Goal: Information Seeking & Learning: Check status

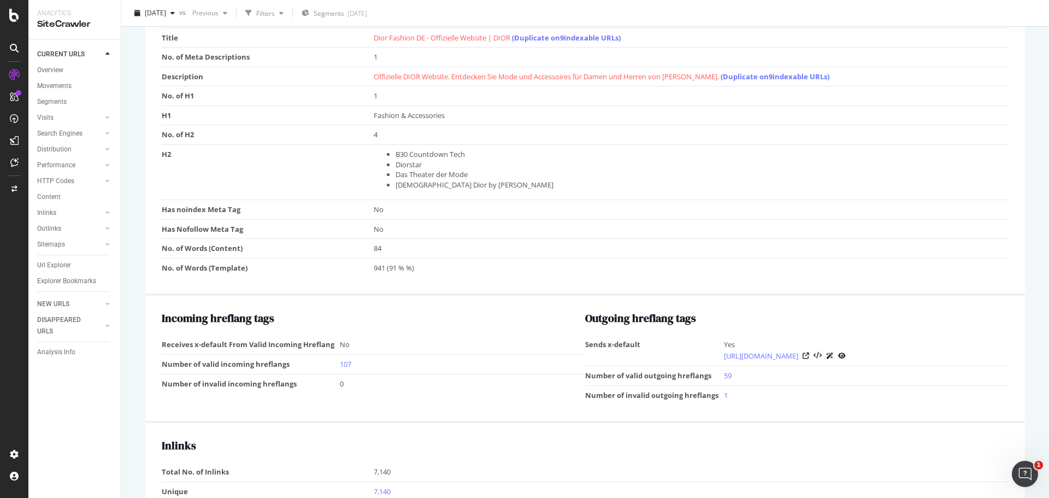
scroll to position [733, 0]
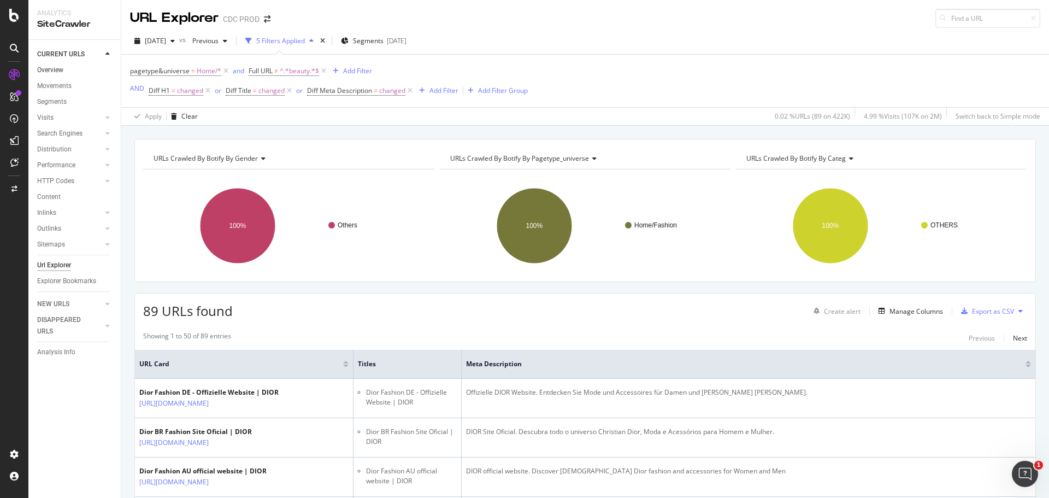
scroll to position [219, 0]
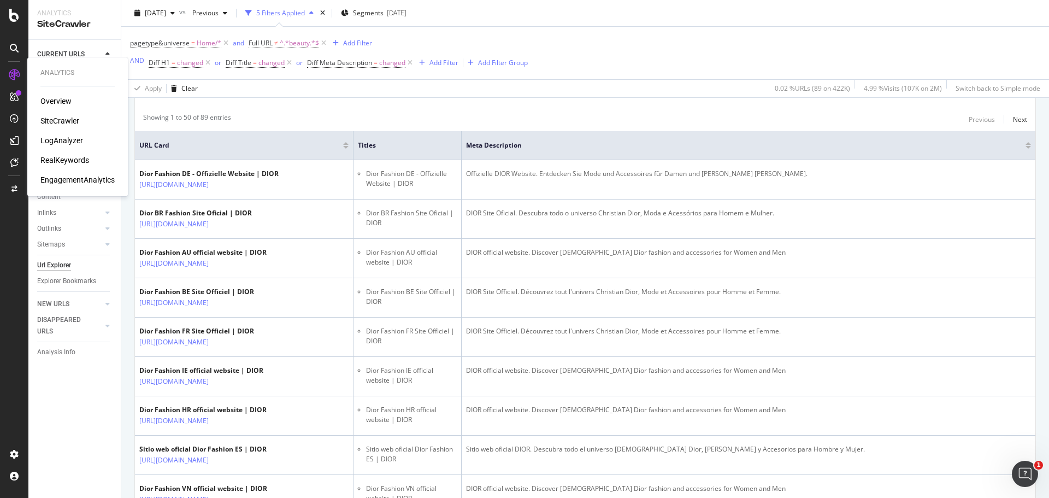
click at [77, 159] on div "RealKeywords" at bounding box center [64, 160] width 49 height 11
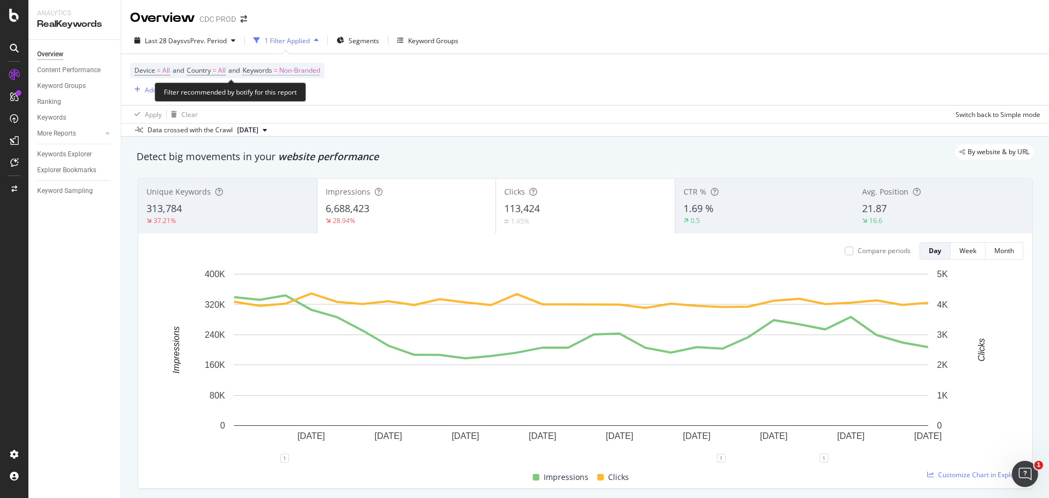
click at [294, 71] on span "Non-Branded" at bounding box center [299, 70] width 41 height 15
click at [299, 90] on div "Non-Branded" at bounding box center [288, 96] width 58 height 16
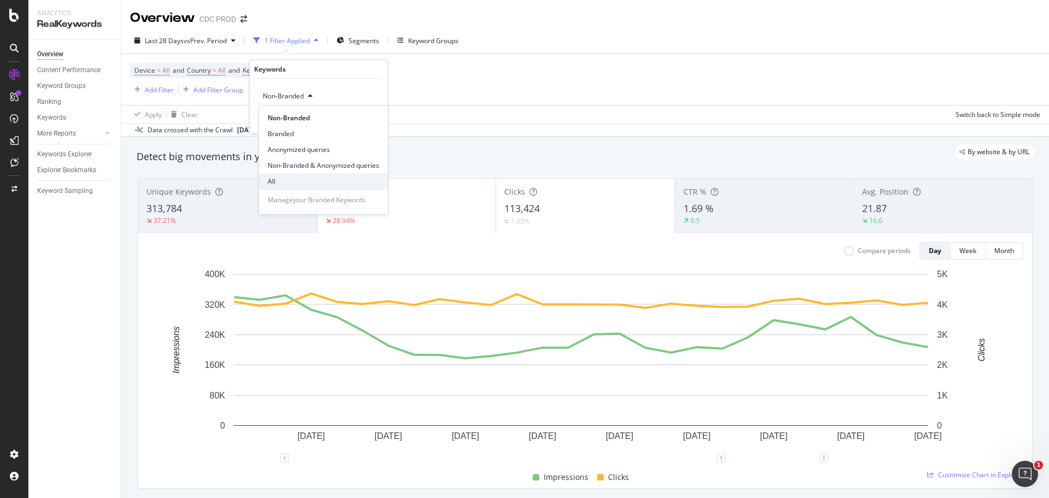
click at [309, 177] on span "All" at bounding box center [323, 182] width 111 height 10
click at [358, 120] on div "button" at bounding box center [354, 119] width 15 height 7
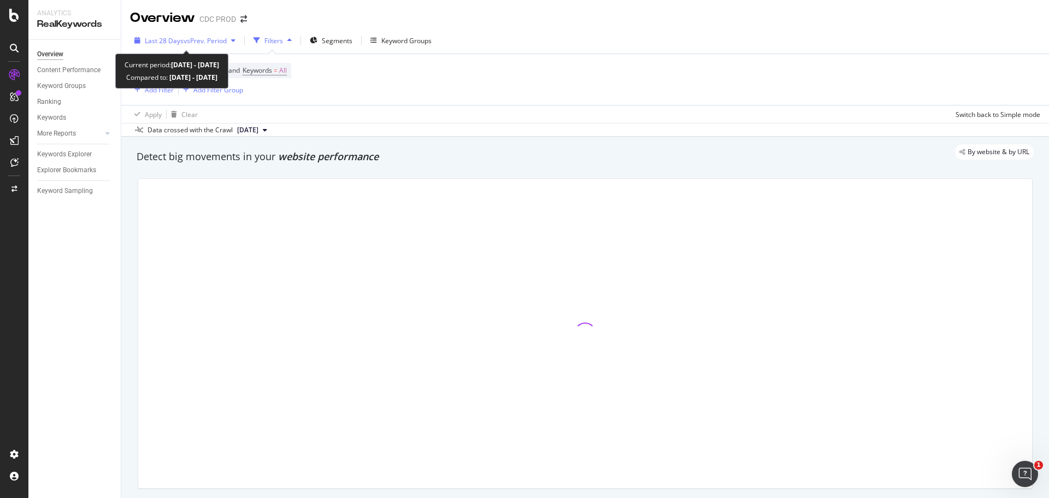
click at [201, 37] on span "vs Prev. Period" at bounding box center [205, 40] width 43 height 9
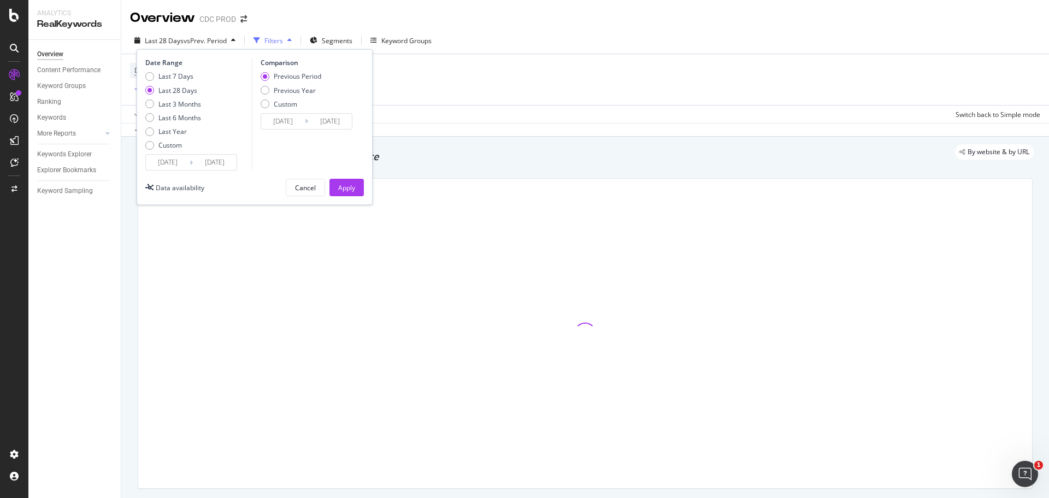
click at [188, 158] on input "2025/09/06" at bounding box center [168, 162] width 44 height 15
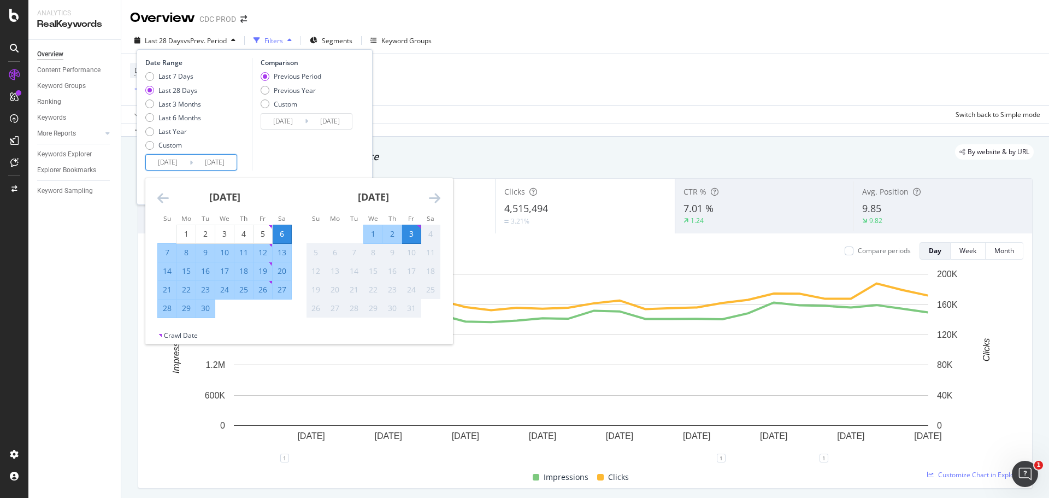
click at [182, 306] on div "29" at bounding box center [186, 308] width 19 height 11
type input "2025/09/29"
type input "2025/09/24"
type input "2025/09/28"
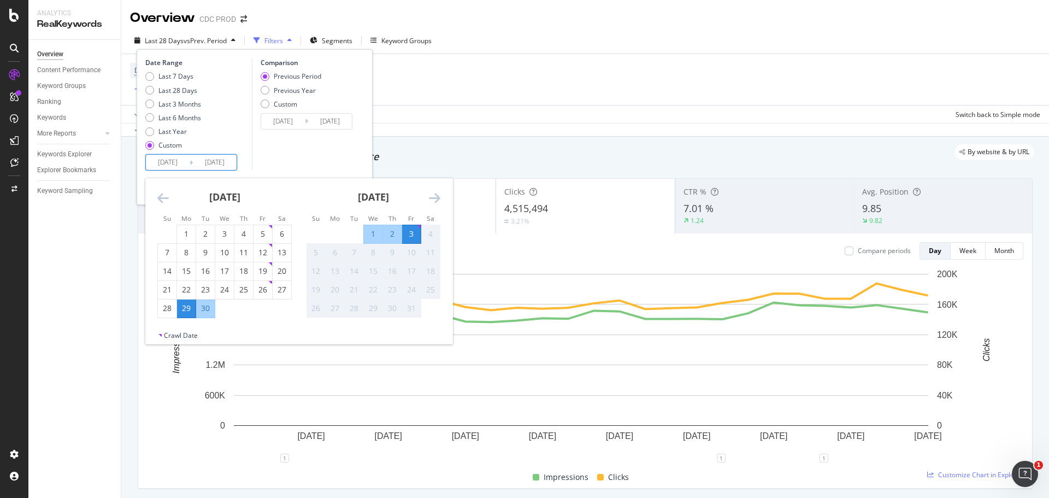
click at [316, 251] on div "5" at bounding box center [316, 252] width 19 height 11
click at [307, 158] on div "Comparison Previous Period Previous Year Custom 2025/09/24 Navigate forward to …" at bounding box center [304, 114] width 104 height 113
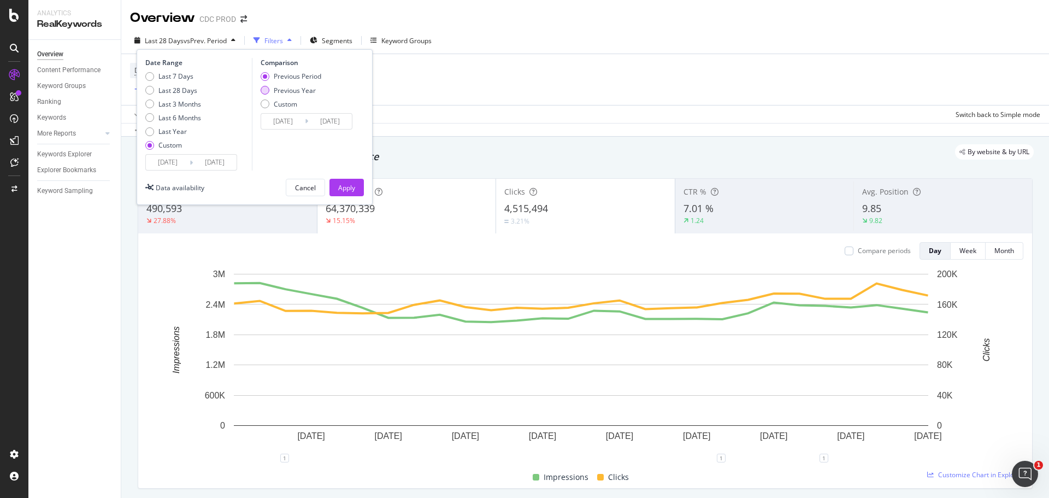
click at [300, 88] on div "Previous Year" at bounding box center [295, 90] width 42 height 9
type input "2024/09/30"
type input "2024/10/04"
click at [290, 125] on input "2024/09/30" at bounding box center [283, 121] width 44 height 15
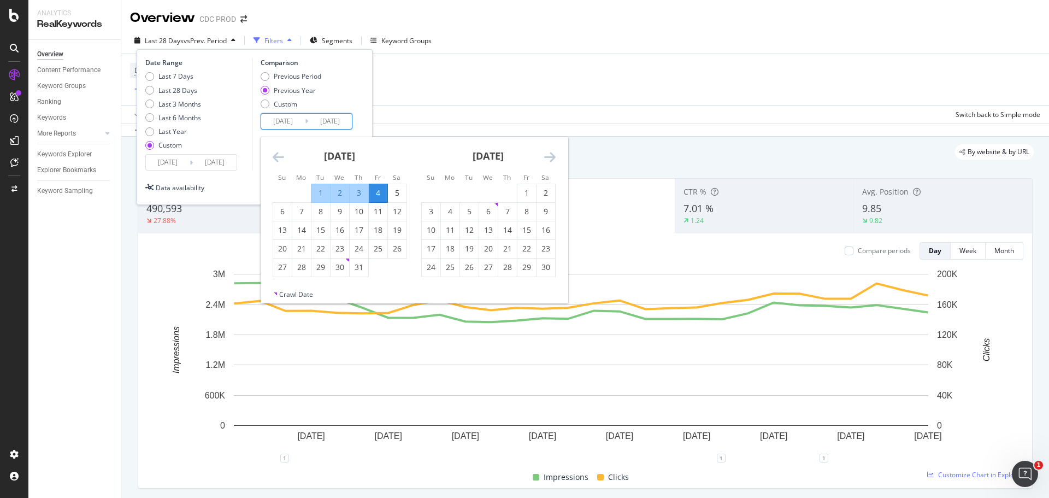
click at [273, 155] on icon "Move backward to switch to the previous month." at bounding box center [278, 156] width 11 height 13
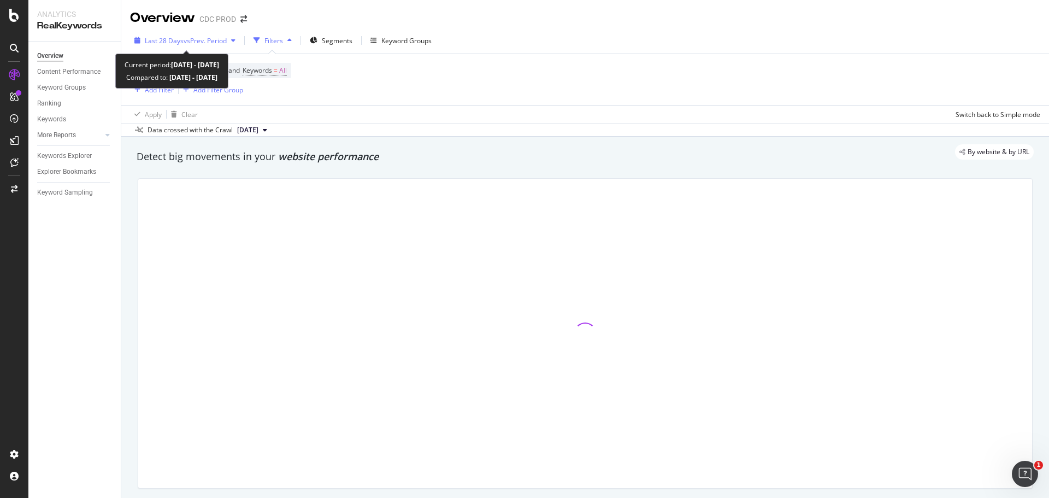
click at [195, 42] on span "vs Prev. Period" at bounding box center [205, 40] width 43 height 9
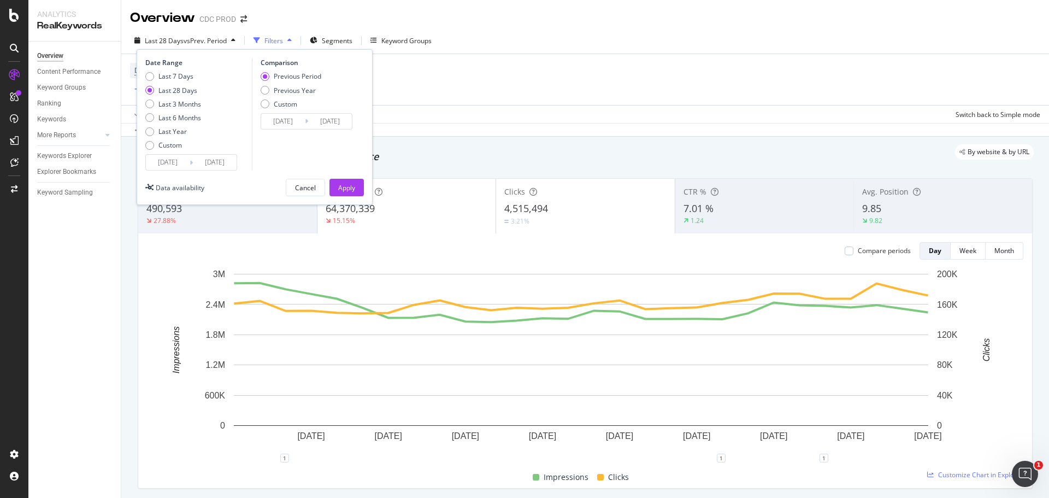
click at [226, 159] on input "2025/10/03" at bounding box center [215, 162] width 44 height 15
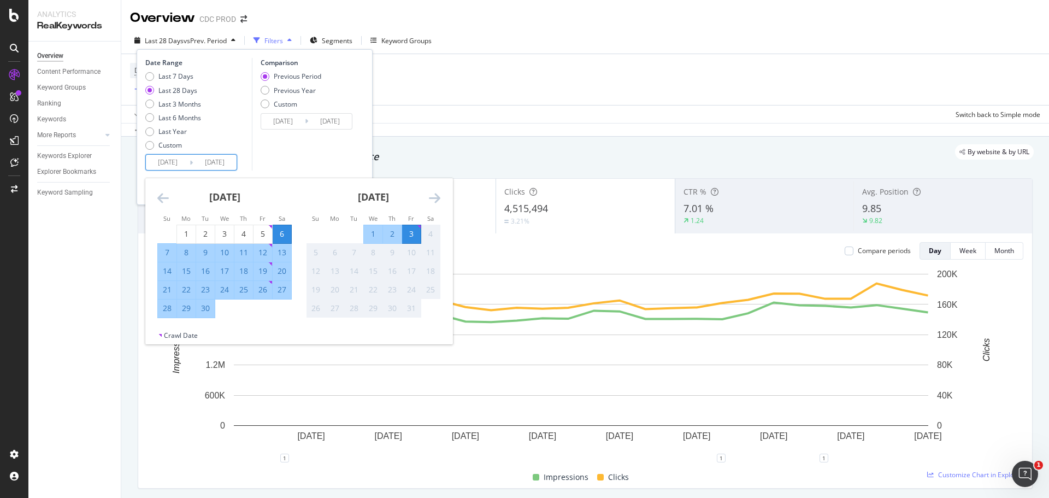
click at [457, 90] on div "Device = All and Country = All and Keywords = All Add Filter Add Filter Group" at bounding box center [585, 79] width 911 height 51
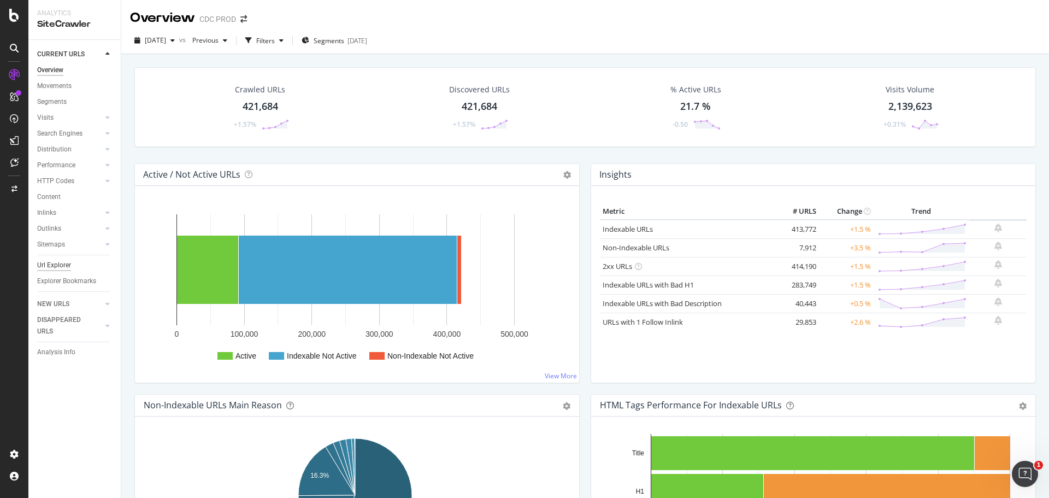
click at [60, 265] on div "Url Explorer" at bounding box center [54, 265] width 34 height 11
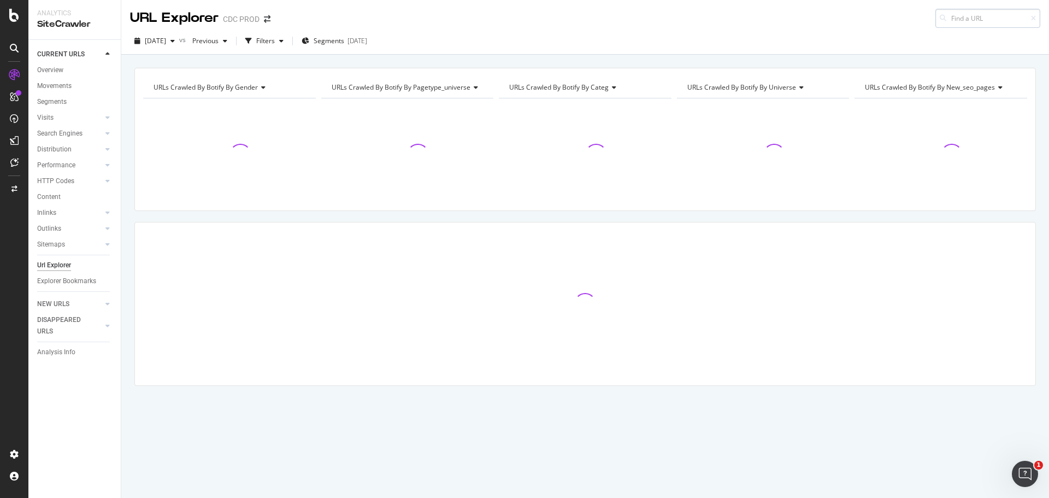
click at [957, 14] on input at bounding box center [988, 18] width 105 height 19
type input "[URL][DOMAIN_NAME][DEMOGRAPHIC_DATA]"
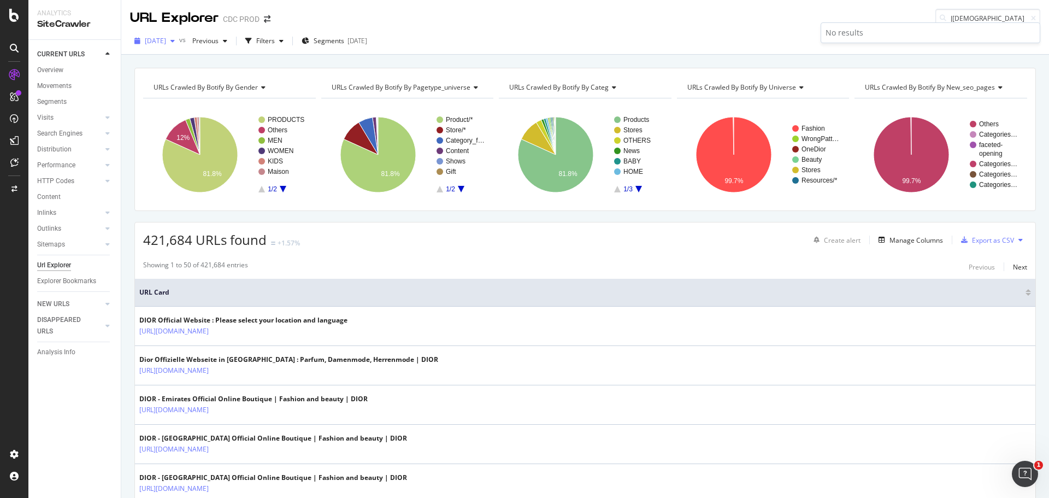
click at [166, 42] on span "[DATE]" at bounding box center [155, 40] width 21 height 9
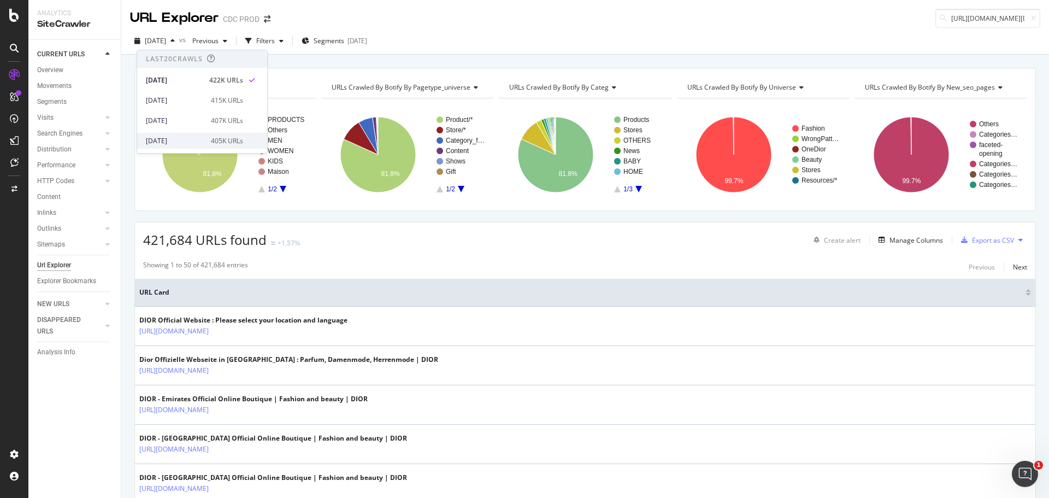
click at [197, 137] on div "[DATE]" at bounding box center [175, 141] width 58 height 10
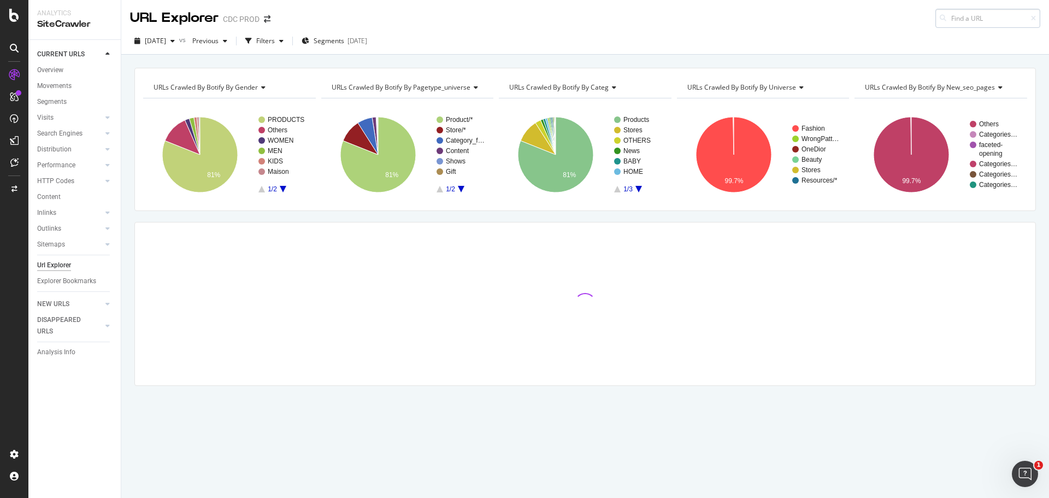
click at [989, 21] on input at bounding box center [988, 18] width 105 height 19
type input "[URL][DOMAIN_NAME][DEMOGRAPHIC_DATA]"
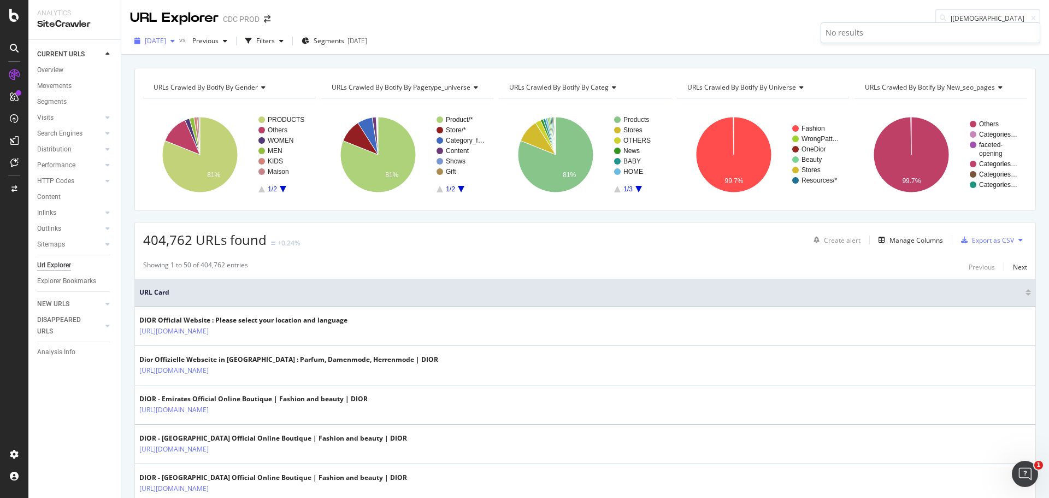
scroll to position [0, 0]
click at [166, 42] on span "[DATE]" at bounding box center [155, 40] width 21 height 9
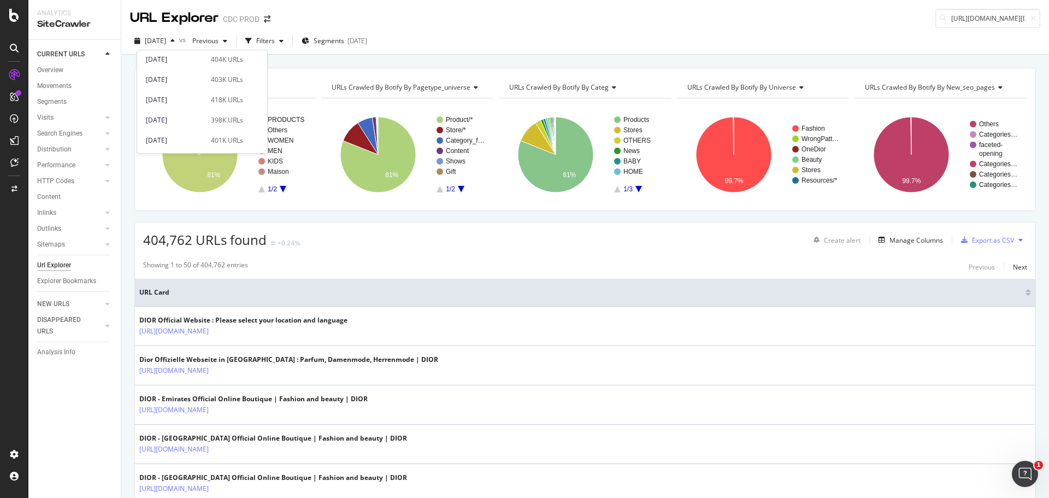
scroll to position [109, 0]
click at [197, 132] on div "[DATE]" at bounding box center [175, 133] width 58 height 10
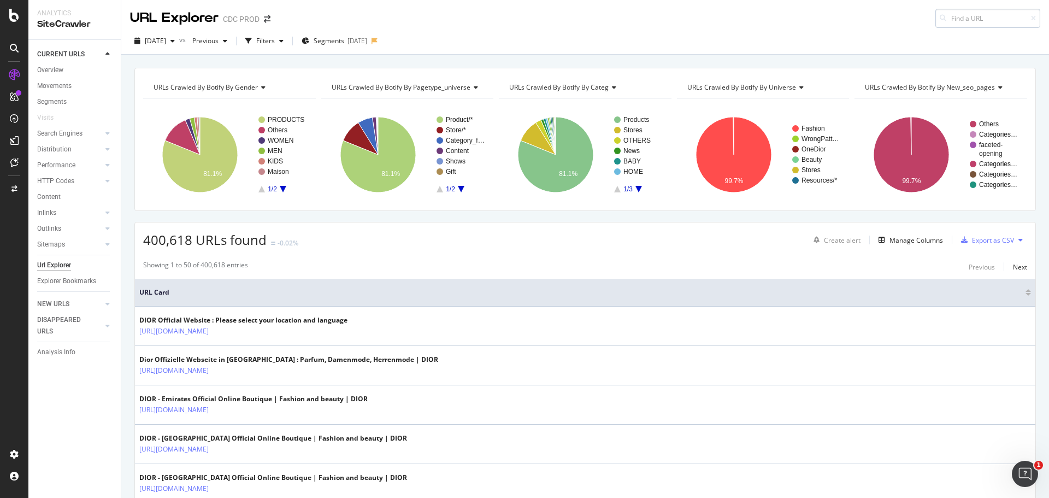
click at [970, 21] on input at bounding box center [988, 18] width 105 height 19
type input "[URL][DOMAIN_NAME][DEMOGRAPHIC_DATA]"
